Goal: Information Seeking & Learning: Learn about a topic

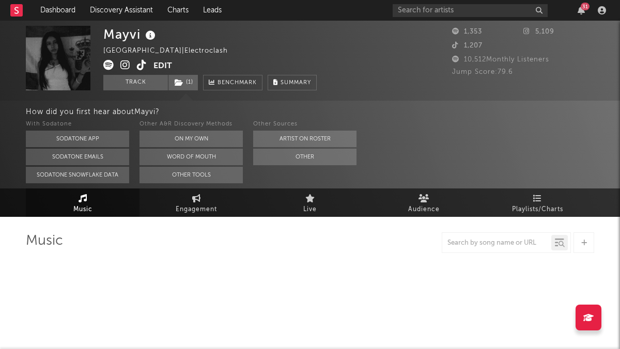
click at [166, 66] on button "Edit" at bounding box center [163, 66] width 19 height 13
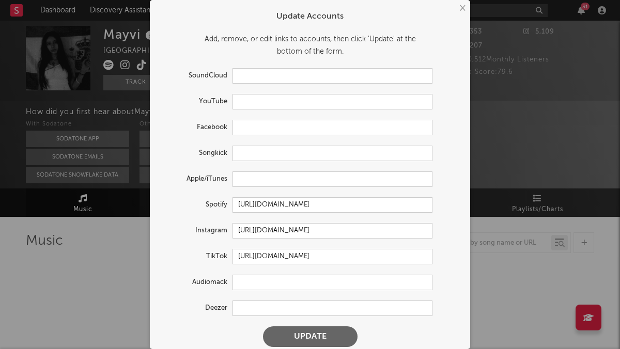
click at [90, 234] on div "× Update Accounts Add, remove, or edit links to accounts, then click 'Update' a…" at bounding box center [310, 174] width 620 height 349
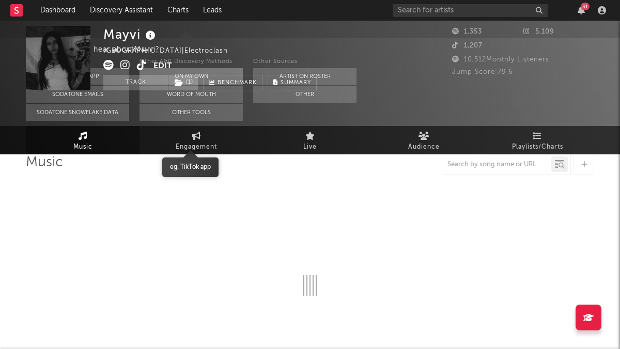
select select "1w"
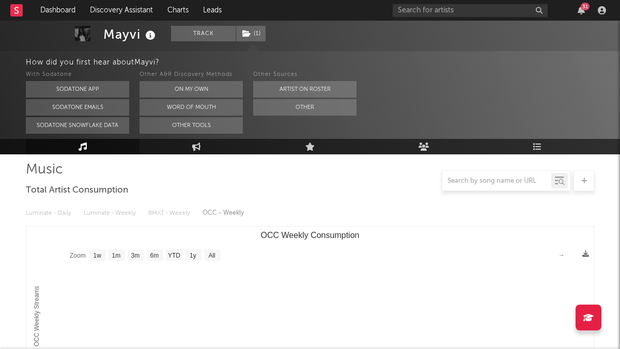
scroll to position [71, 0]
click at [240, 36] on span "( 1 )" at bounding box center [251, 34] width 30 height 16
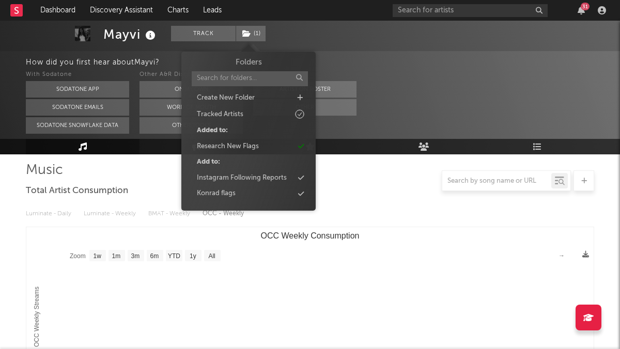
click at [135, 57] on div "How did you first hear about Mayvi ?" at bounding box center [323, 62] width 594 height 12
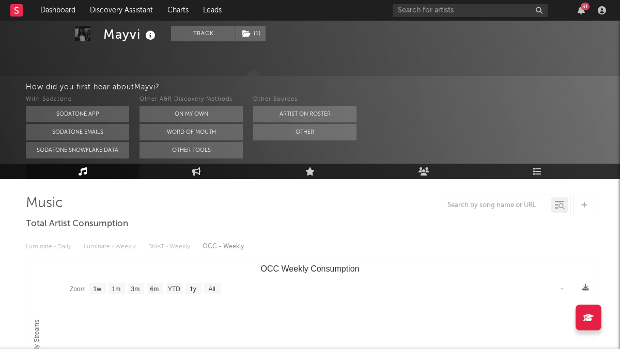
scroll to position [0, 0]
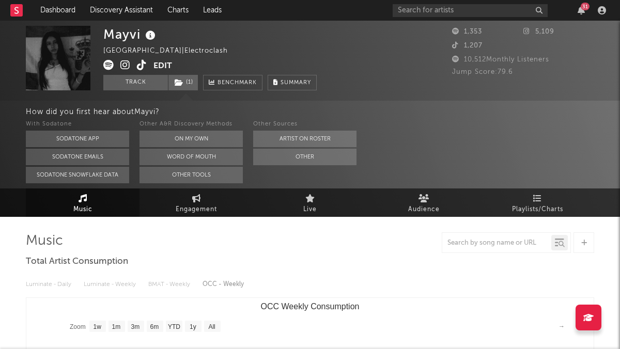
click at [162, 66] on button "Edit" at bounding box center [163, 66] width 19 height 13
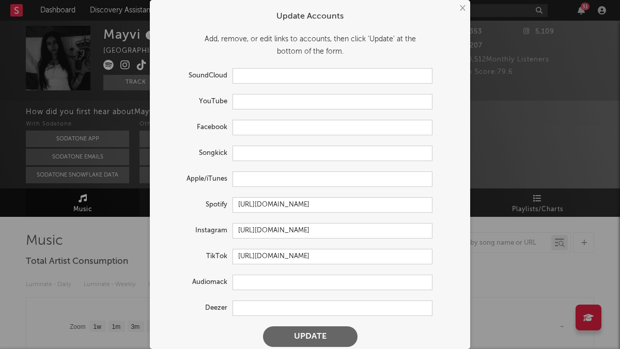
click at [64, 207] on div "× Update Accounts Add, remove, or edit links to accounts, then click 'Update' a…" at bounding box center [310, 174] width 620 height 349
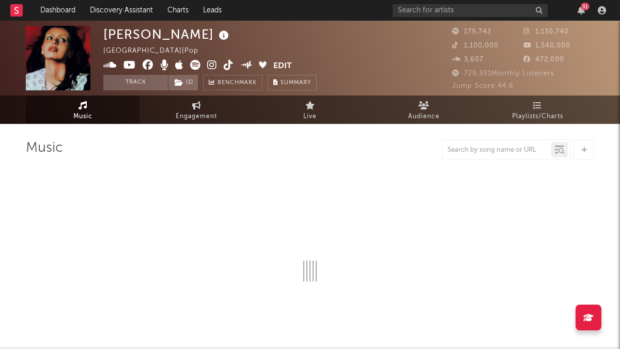
select select "6m"
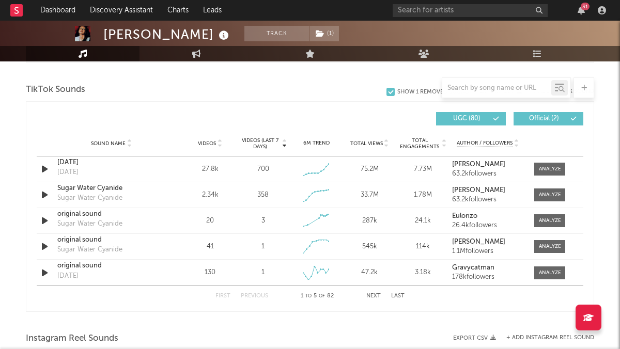
scroll to position [691, 0]
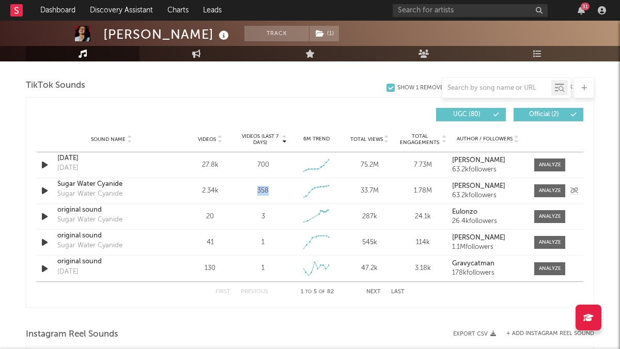
drag, startPoint x: 272, startPoint y: 194, endPoint x: 254, endPoint y: 194, distance: 17.6
click at [254, 194] on div "358" at bounding box center [263, 191] width 48 height 10
copy div "358"
click at [40, 161] on icon "button" at bounding box center [44, 165] width 11 height 13
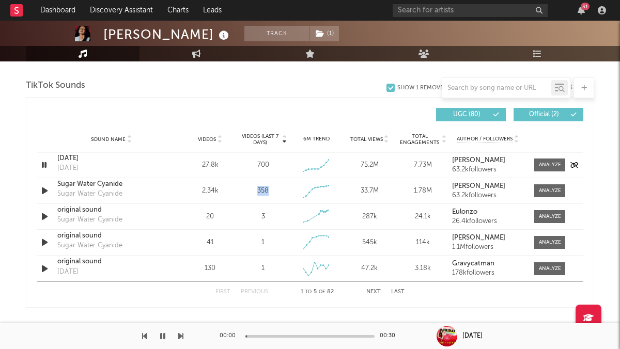
click at [41, 164] on icon "button" at bounding box center [44, 165] width 10 height 13
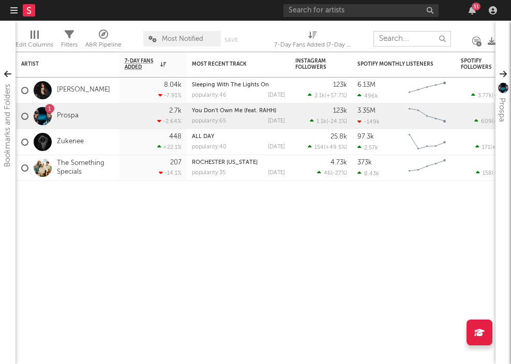
click at [410, 40] on input "text" at bounding box center [412, 39] width 78 height 16
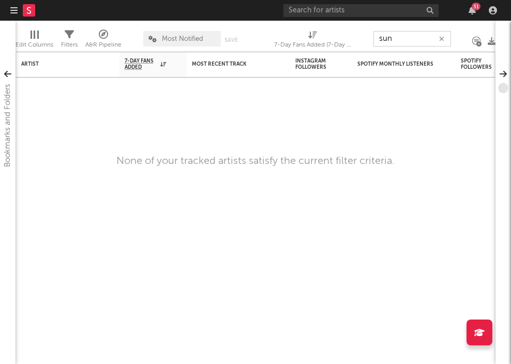
type input "sun"
click at [395, 20] on div "31" at bounding box center [391, 10] width 217 height 21
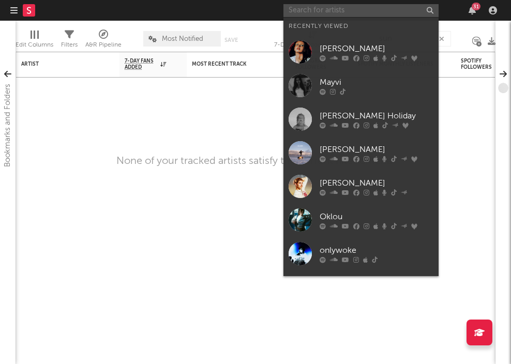
click at [372, 11] on input "text" at bounding box center [360, 10] width 155 height 13
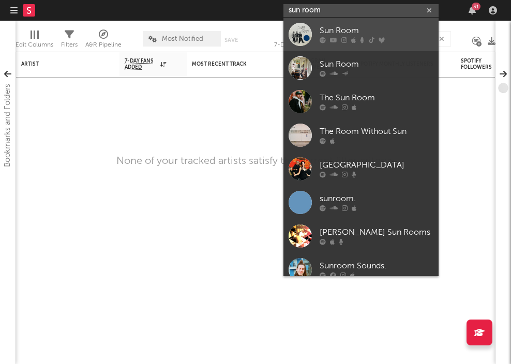
type input "sun room"
click at [344, 26] on div "Sun Room" at bounding box center [376, 31] width 114 height 12
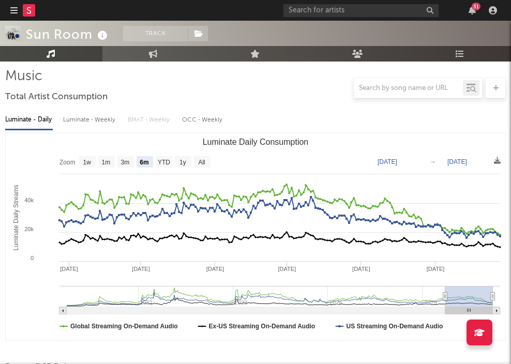
scroll to position [169, 0]
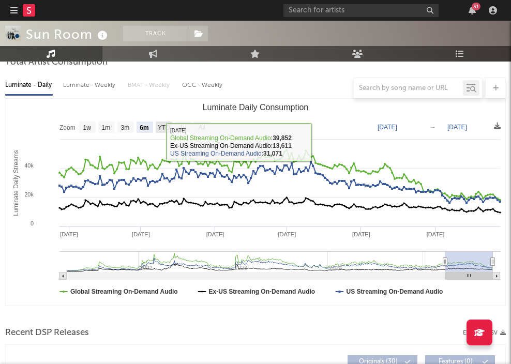
click at [167, 127] on text "YTD" at bounding box center [164, 127] width 12 height 7
select select "YTD"
type input "[DATE]"
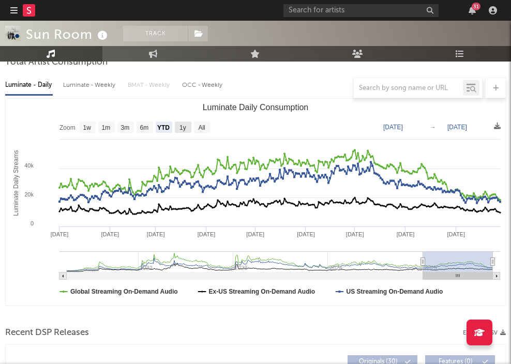
click at [182, 126] on text "1y" at bounding box center [182, 127] width 7 height 7
select select "1y"
type input "[DATE]"
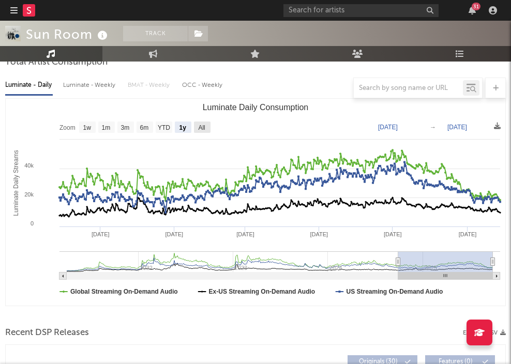
click at [199, 127] on text "All" at bounding box center [201, 127] width 7 height 7
select select "All"
type input "2021-03-31"
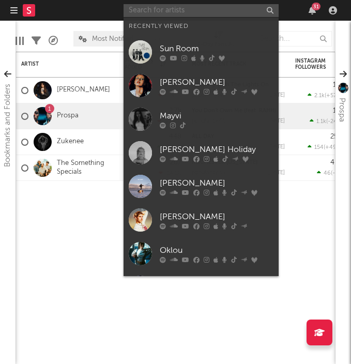
click at [203, 13] on input "text" at bounding box center [201, 10] width 155 height 13
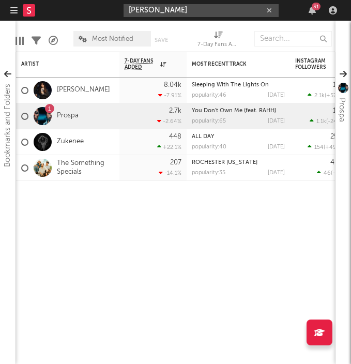
click at [158, 12] on input "[PERSON_NAME]" at bounding box center [201, 10] width 155 height 13
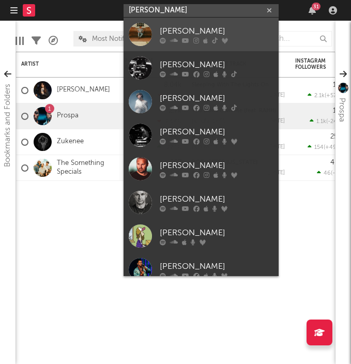
type input "[PERSON_NAME]"
click at [160, 33] on div "[PERSON_NAME]" at bounding box center [217, 31] width 114 height 12
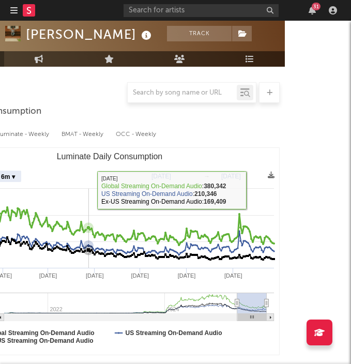
scroll to position [119, 0]
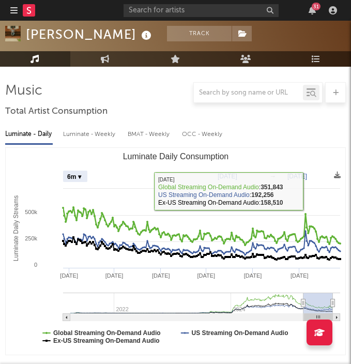
click at [78, 177] on select "Zoom 1w 1m 3m 6m YTD 1y All" at bounding box center [75, 176] width 24 height 11
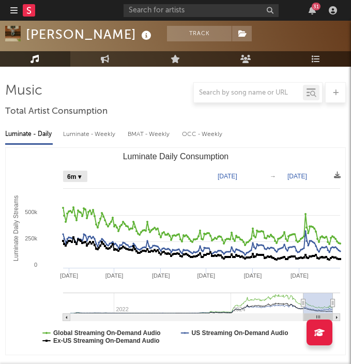
click at [63, 171] on select "Zoom 1w 1m 3m 6m YTD 1y All" at bounding box center [75, 176] width 24 height 11
select select "3m"
type input "[DATE]"
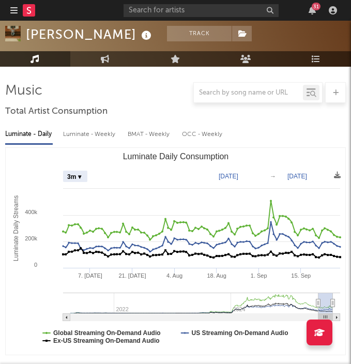
click at [73, 177] on select "Zoom 1w 1m 3m 6m YTD 1y All" at bounding box center [75, 176] width 24 height 11
click at [63, 171] on select "Zoom 1w 1m 3m 6m YTD 1y All" at bounding box center [75, 176] width 24 height 11
select select "1m"
type input "[DATE]"
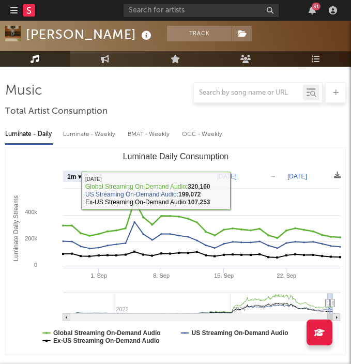
click at [69, 176] on select "Zoom 1w 1m 3m 6m YTD 1y All" at bounding box center [75, 176] width 24 height 11
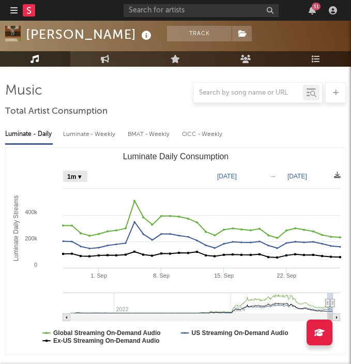
click at [69, 171] on select "Zoom 1w 1m 3m 6m YTD 1y All" at bounding box center [75, 176] width 24 height 11
select select "1y"
type input "[DATE]"
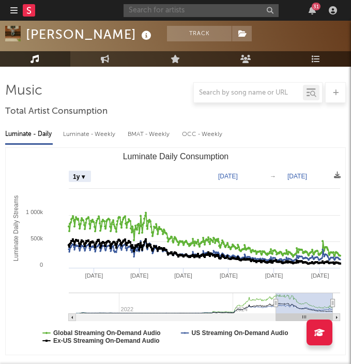
click at [149, 12] on input "text" at bounding box center [201, 10] width 155 height 13
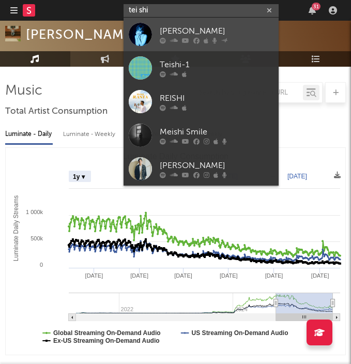
type input "tei shi"
click at [166, 30] on div "[PERSON_NAME]" at bounding box center [217, 31] width 114 height 12
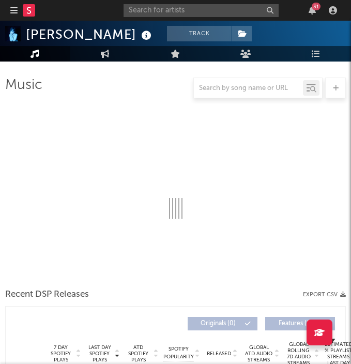
scroll to position [126, 0]
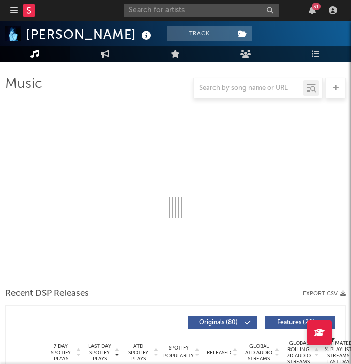
select select "6m"
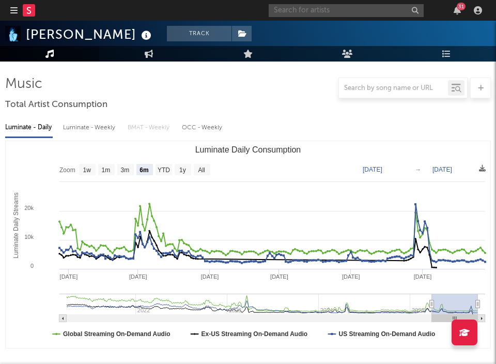
click at [325, 13] on input "text" at bounding box center [346, 10] width 155 height 13
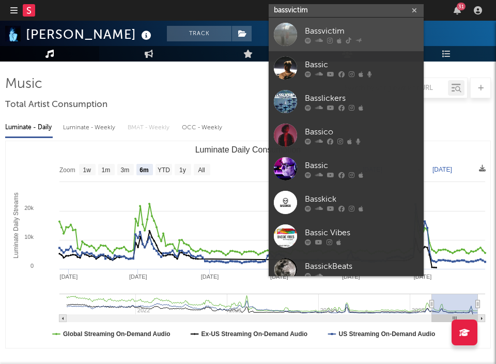
type input "bassvictim"
click at [350, 22] on link "Bassvictim" at bounding box center [346, 35] width 155 height 34
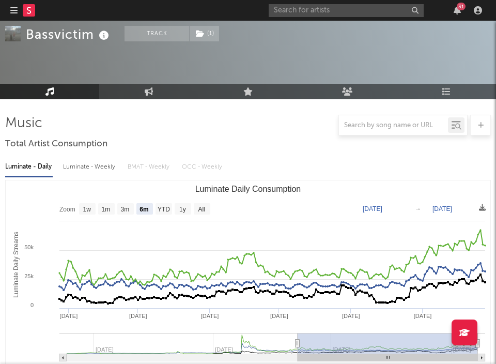
scroll to position [116, 0]
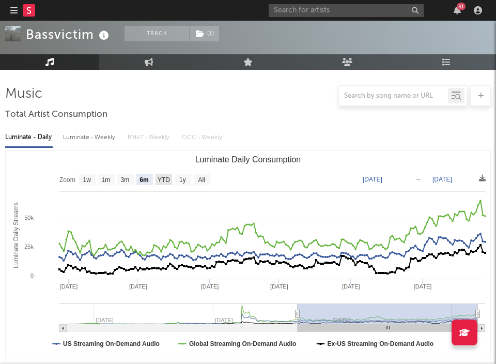
click at [167, 178] on text "YTD" at bounding box center [164, 179] width 12 height 7
select select "YTD"
type input "[DATE]"
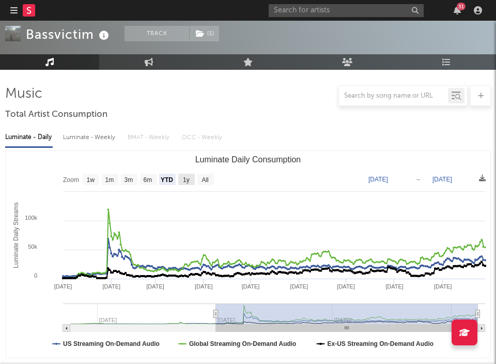
click at [183, 179] on text "1y" at bounding box center [186, 179] width 7 height 7
select select "1y"
type input "[DATE]"
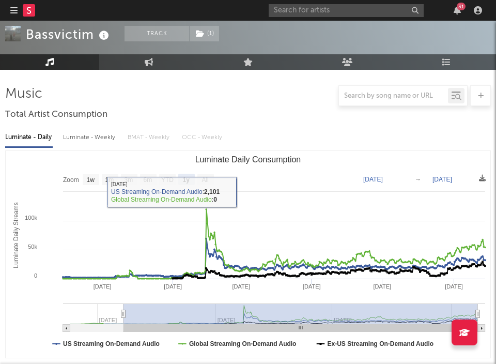
click at [112, 178] on text "1m" at bounding box center [109, 179] width 9 height 7
select select "1m"
type input "[DATE]"
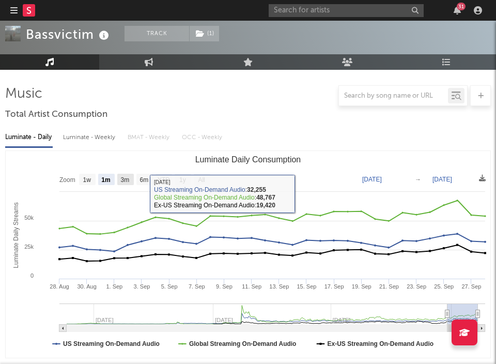
click at [125, 178] on text "3m" at bounding box center [125, 179] width 9 height 7
select select "3m"
type input "[DATE]"
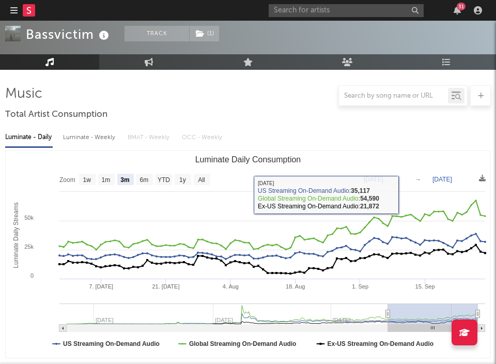
click at [140, 177] on text "6m" at bounding box center [144, 179] width 9 height 7
select select "6m"
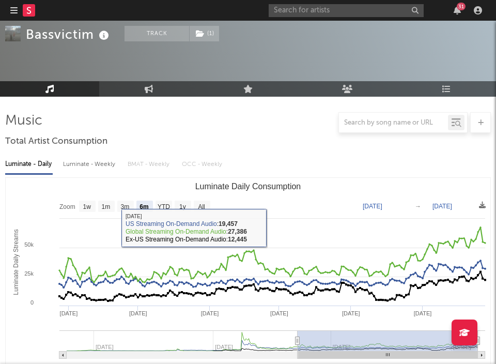
scroll to position [26, 0]
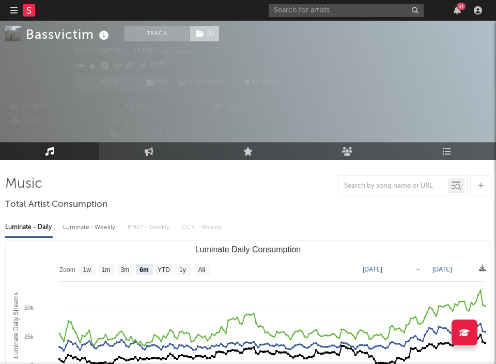
click at [202, 32] on icon at bounding box center [200, 33] width 9 height 7
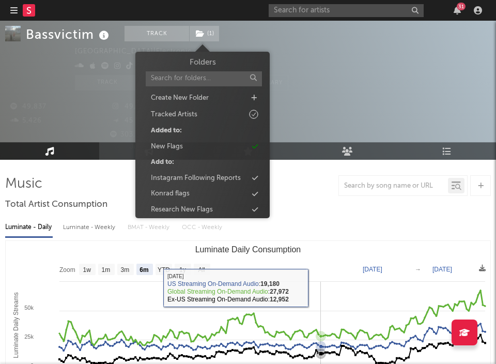
click at [338, 303] on rect "Luminate Daily Consumption" at bounding box center [248, 344] width 485 height 207
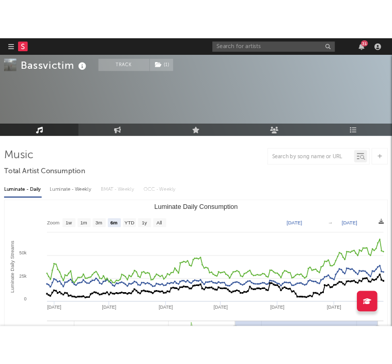
scroll to position [61, 0]
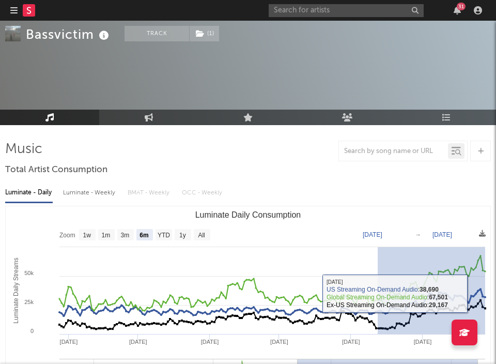
drag, startPoint x: 383, startPoint y: 297, endPoint x: 500, endPoint y: 287, distance: 117.8
type input "[DATE]"
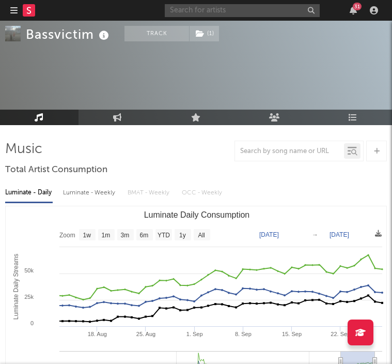
click at [195, 13] on input "text" at bounding box center [242, 10] width 155 height 13
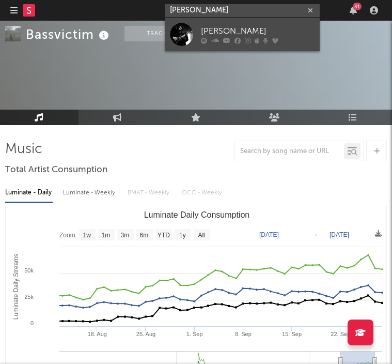
type input "[PERSON_NAME]"
click at [205, 34] on div "[PERSON_NAME]" at bounding box center [258, 31] width 114 height 12
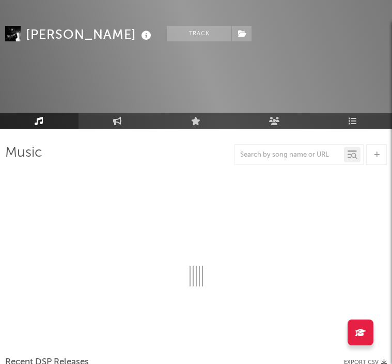
scroll to position [61, 0]
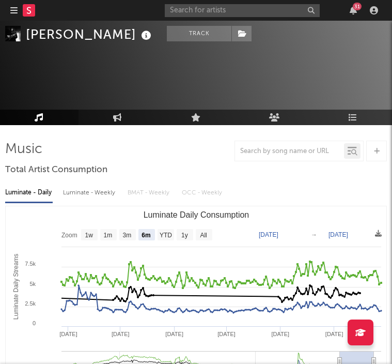
click at [169, 232] on text "YTD" at bounding box center [166, 235] width 12 height 7
select select "YTD"
type input "[DATE]"
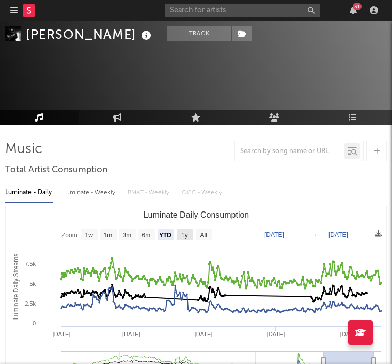
click at [184, 235] on text "1y" at bounding box center [184, 235] width 7 height 7
select select "1y"
type input "[DATE]"
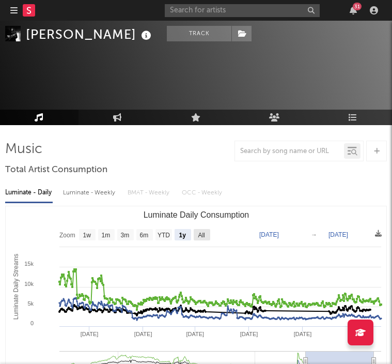
click at [204, 233] on text "All" at bounding box center [201, 235] width 7 height 7
select select "All"
type input "[DATE]"
